Goal: Transaction & Acquisition: Purchase product/service

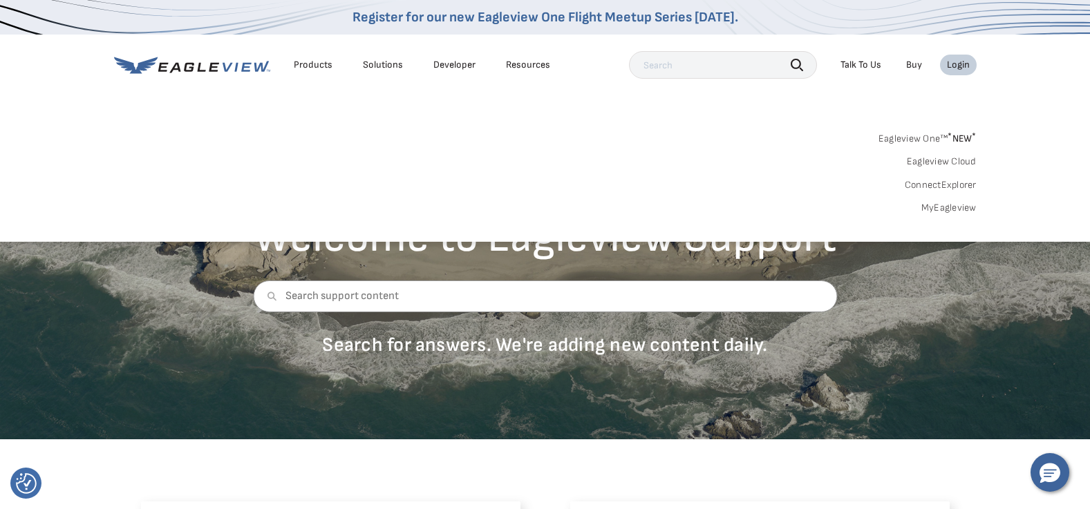
click at [944, 205] on link "MyEagleview" at bounding box center [948, 208] width 55 height 12
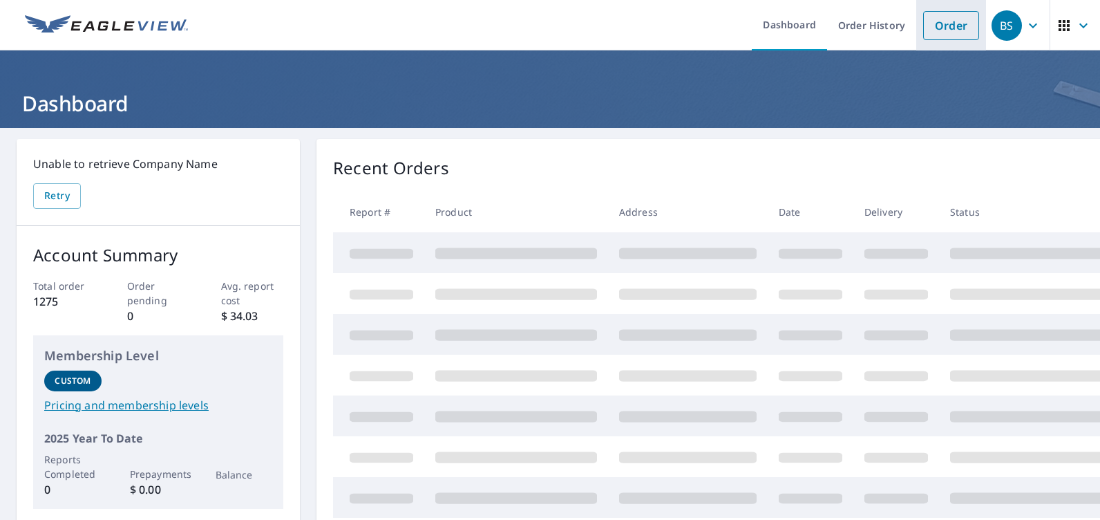
click at [946, 26] on link "Order" at bounding box center [951, 25] width 56 height 29
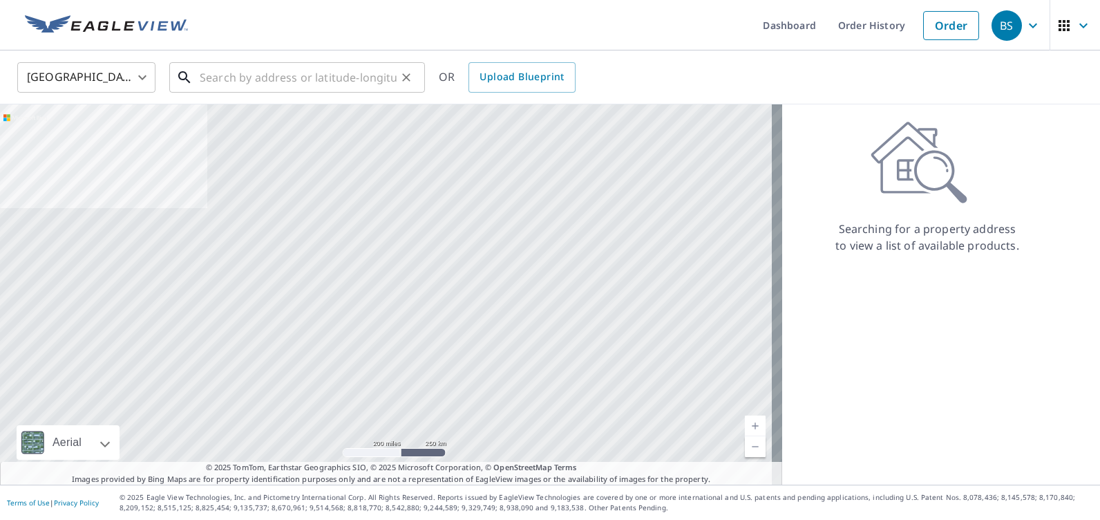
click at [301, 79] on input "text" at bounding box center [298, 77] width 197 height 39
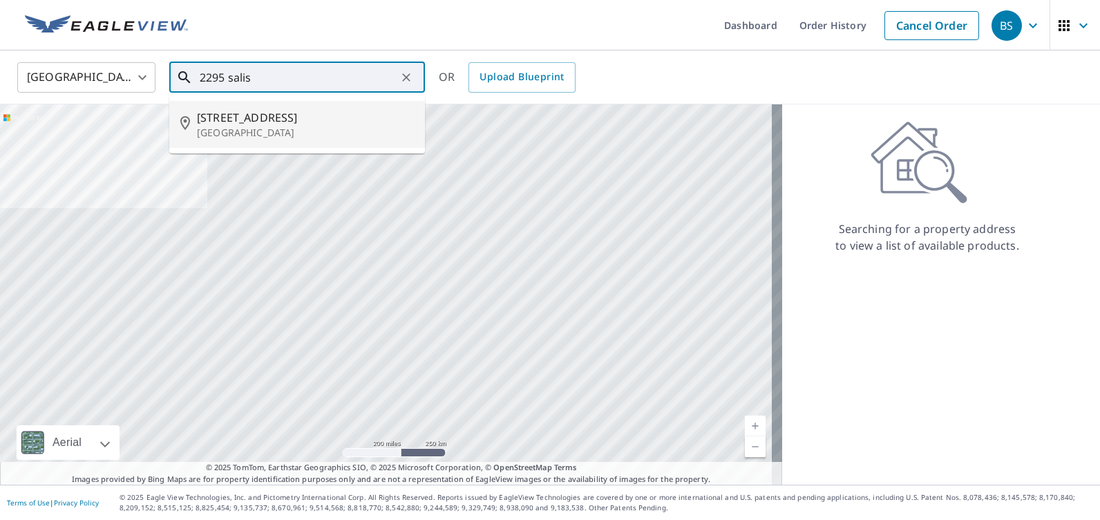
click at [252, 118] on span "2295 Salisbury Dr" at bounding box center [305, 117] width 217 height 17
type input "2295 Salisbury Dr San Diego, CA 92123"
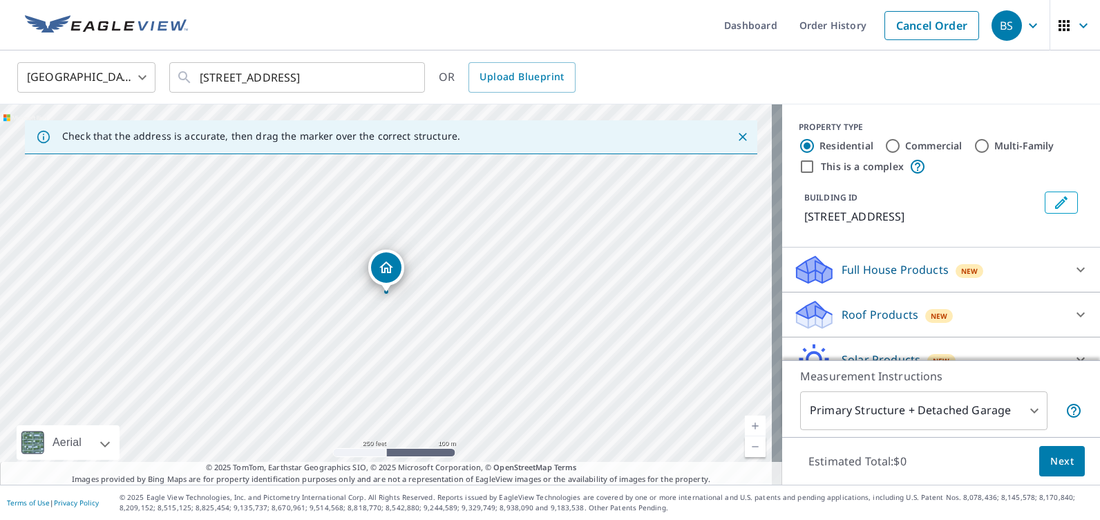
click at [745, 423] on link "Current Level 17, Zoom In" at bounding box center [755, 425] width 21 height 21
click at [745, 423] on link "Current Level 18, Zoom In" at bounding box center [755, 425] width 21 height 21
click at [745, 423] on link "Current Level 19, Zoom In" at bounding box center [755, 425] width 21 height 21
click at [870, 313] on p "Roof Products" at bounding box center [880, 314] width 77 height 17
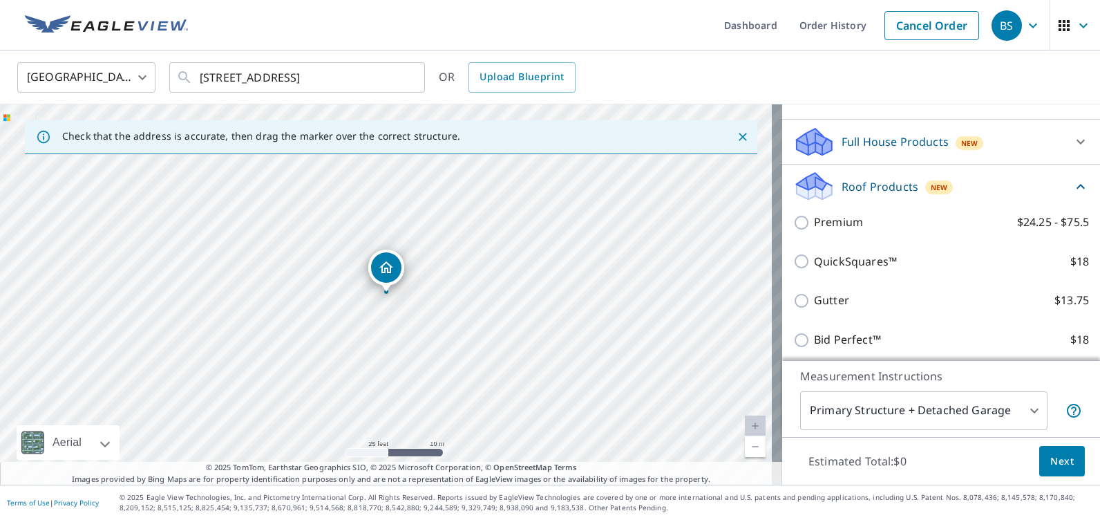
scroll to position [138, 0]
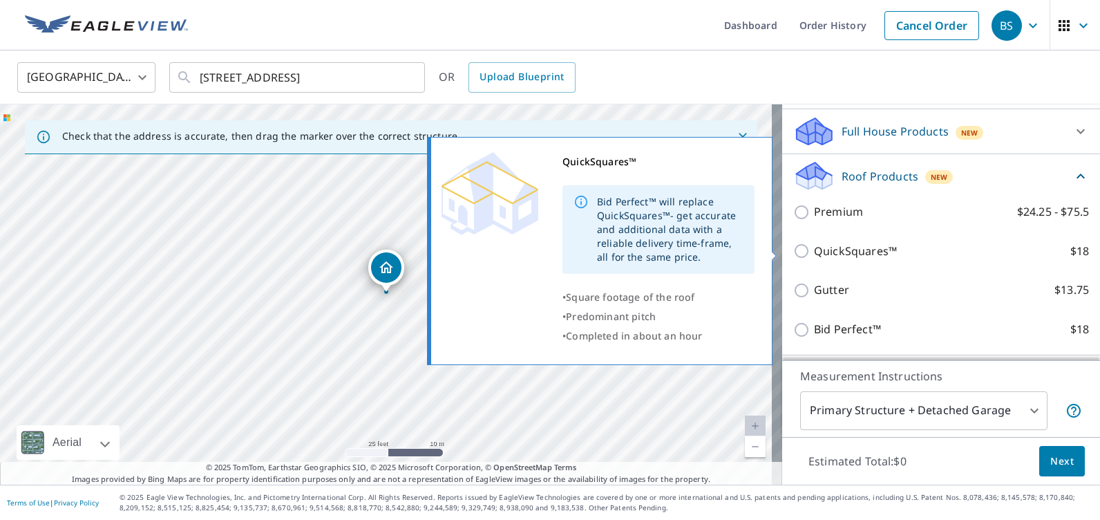
click at [794, 252] on input "QuickSquares™ $18" at bounding box center [804, 251] width 21 height 17
checkbox input "true"
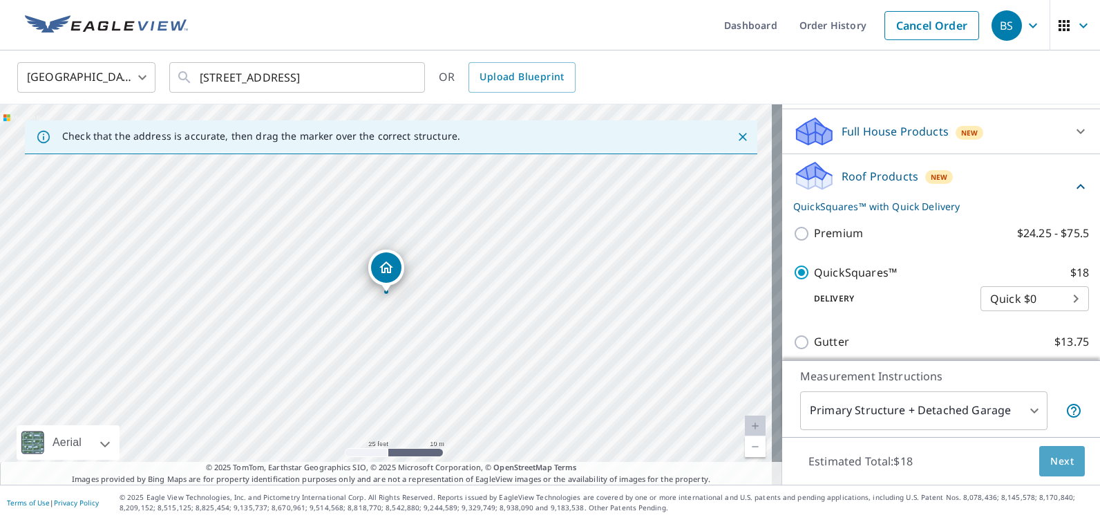
click at [1051, 462] on span "Next" at bounding box center [1063, 461] width 24 height 17
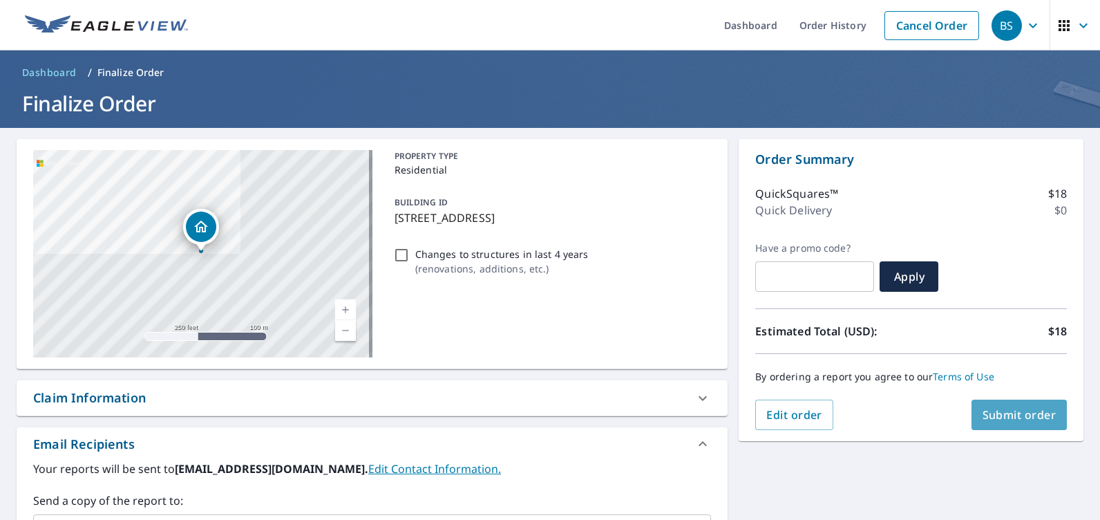
click at [1022, 418] on span "Submit order" at bounding box center [1020, 414] width 74 height 15
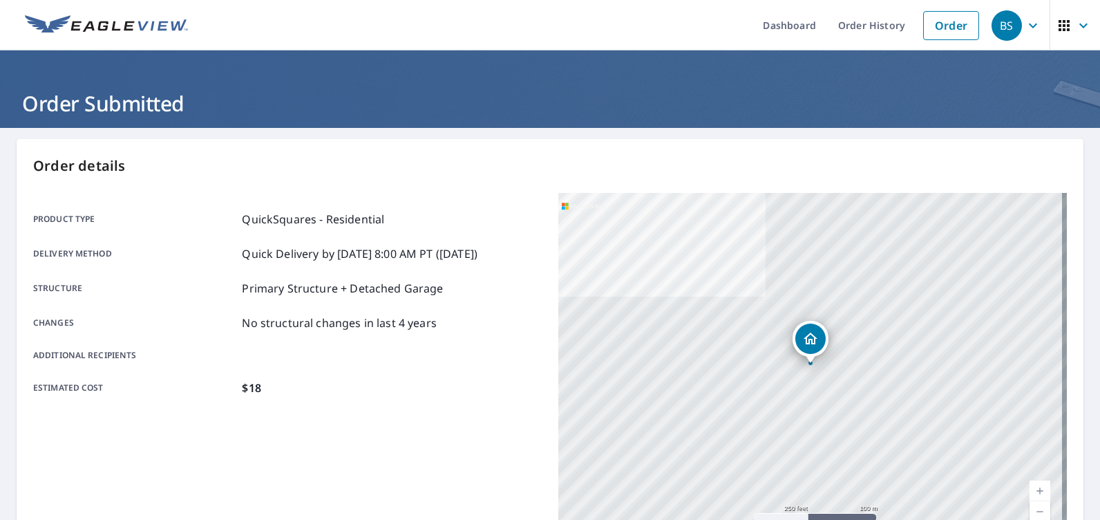
click at [1025, 24] on icon "button" at bounding box center [1033, 25] width 17 height 17
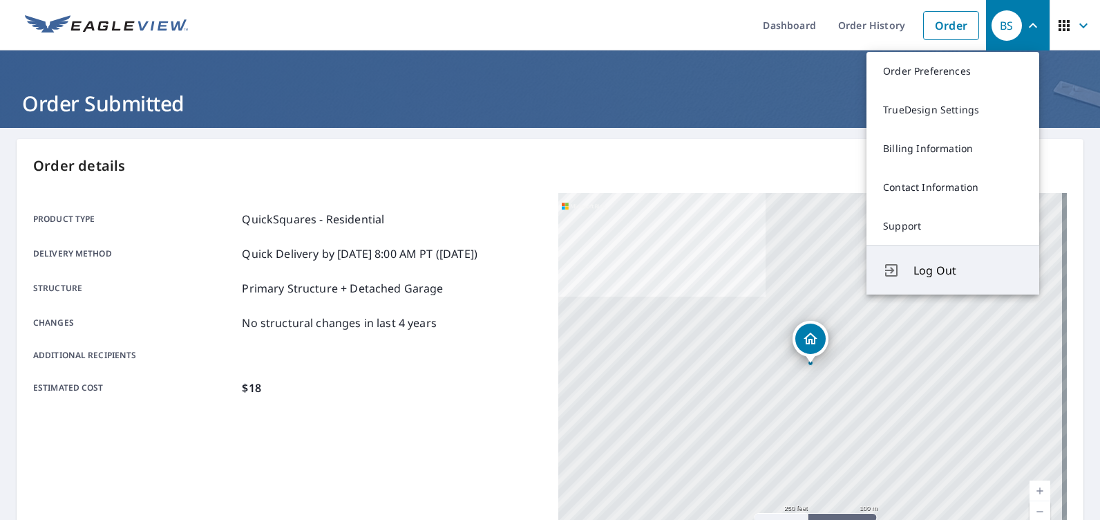
click at [944, 271] on span "Log Out" at bounding box center [968, 270] width 109 height 17
